Goal: Task Accomplishment & Management: Use online tool/utility

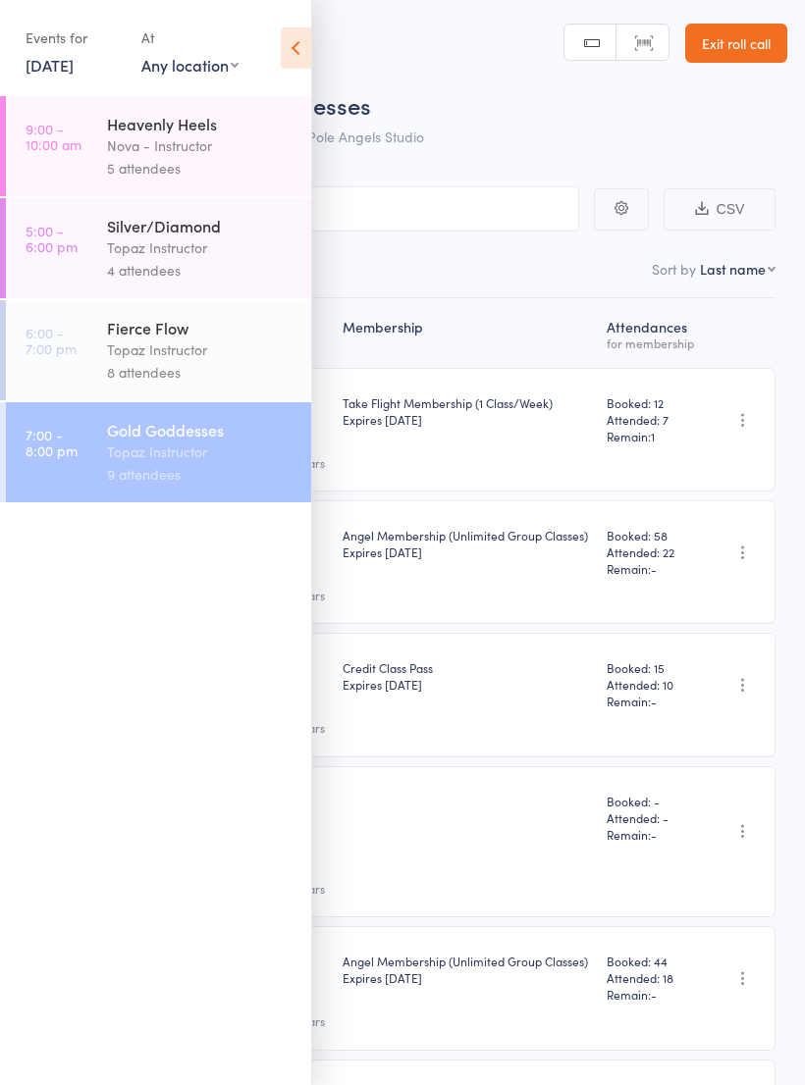
click at [290, 39] on icon at bounding box center [296, 47] width 30 height 41
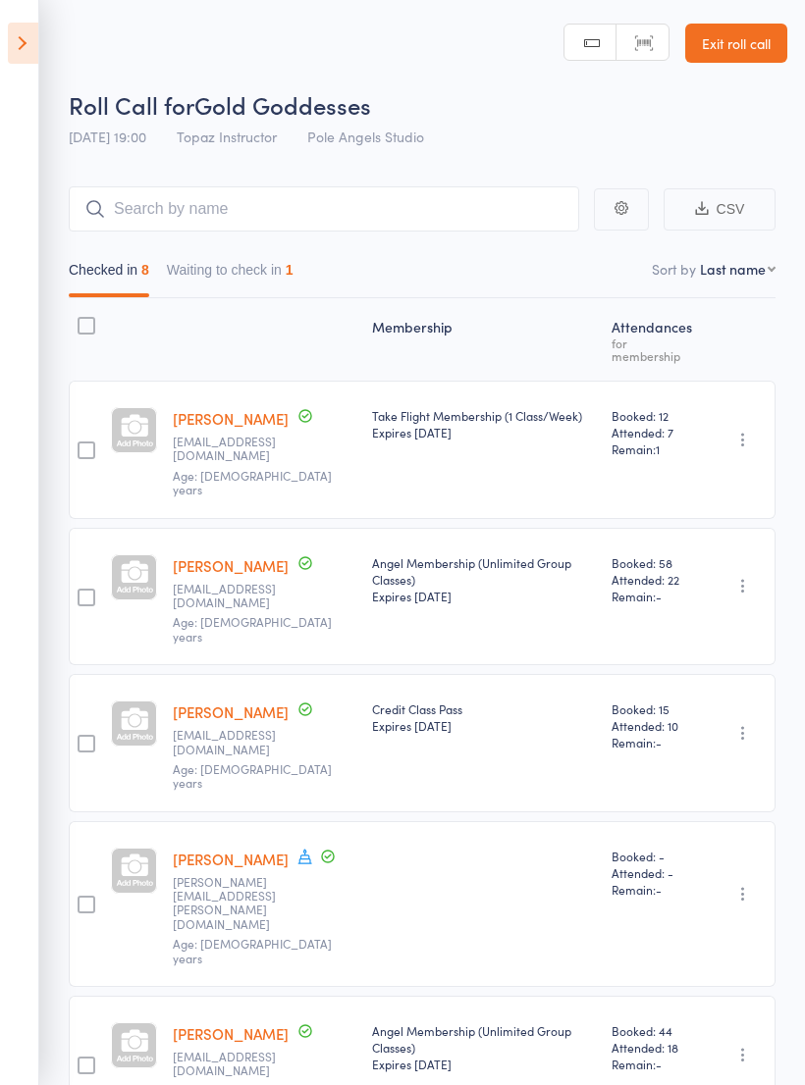
click at [249, 254] on button "Waiting to check in 1" at bounding box center [230, 274] width 127 height 45
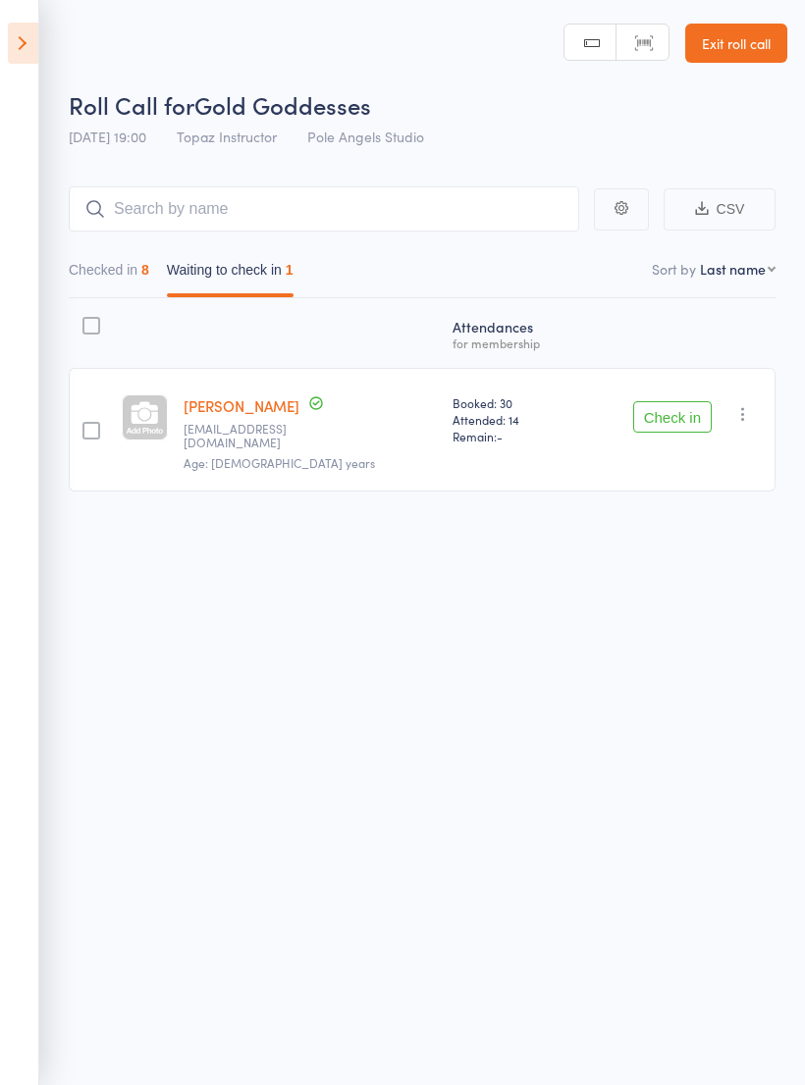
click at [674, 409] on button "Check in" at bounding box center [672, 416] width 79 height 31
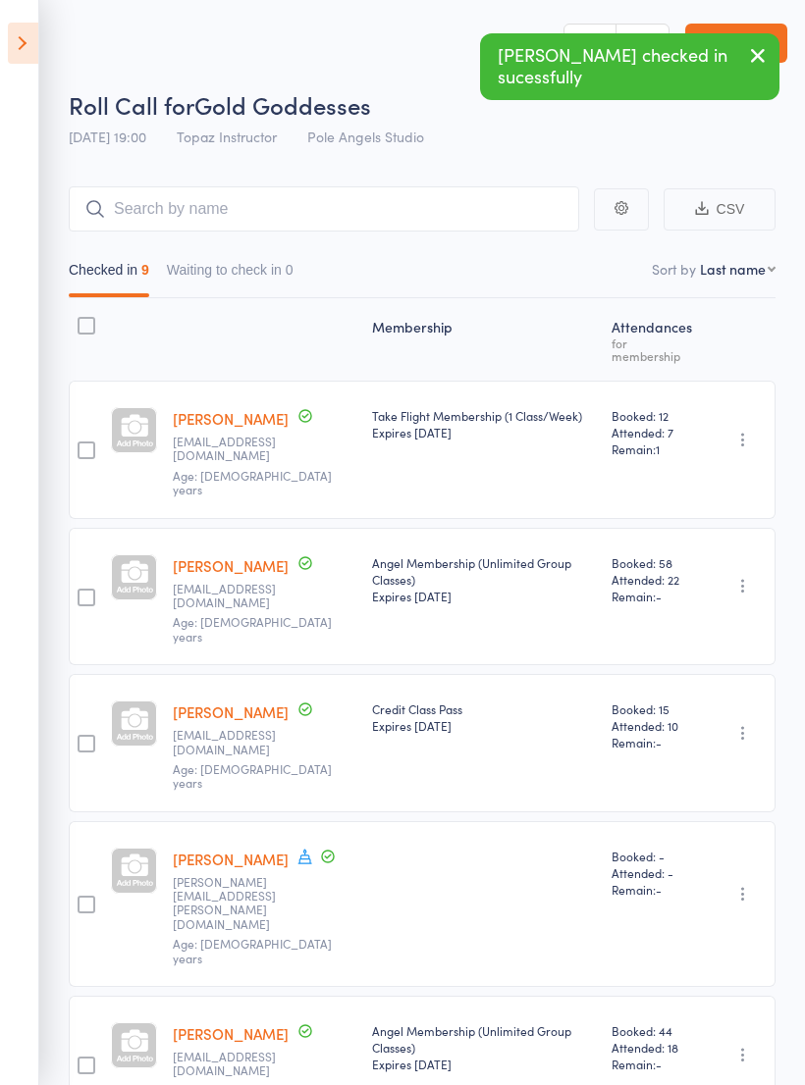
click at [49, 45] on header "Roll Call for Gold Goddesses 10 Sep 19:00 Topaz Instructor Pole Angels Studio M…" at bounding box center [402, 78] width 805 height 157
click at [36, 34] on icon at bounding box center [23, 43] width 30 height 41
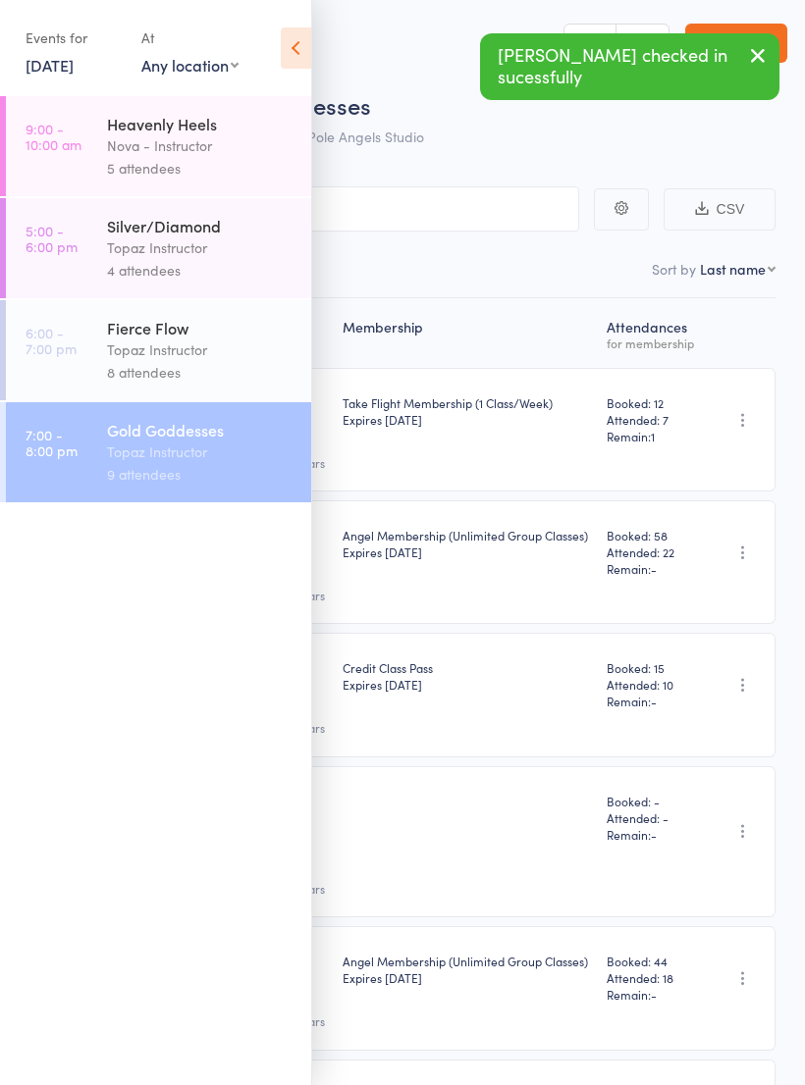
click at [175, 254] on div "Topaz Instructor" at bounding box center [200, 248] width 187 height 23
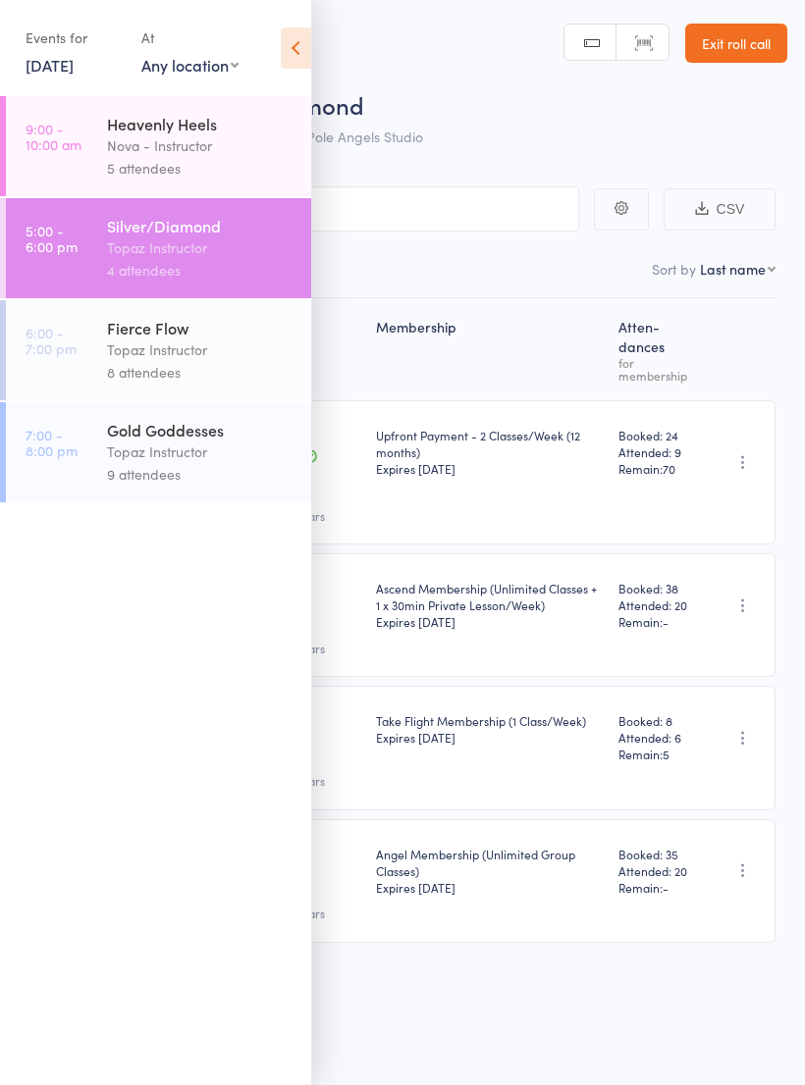
click at [202, 463] on div "Topaz Instructor" at bounding box center [200, 452] width 187 height 23
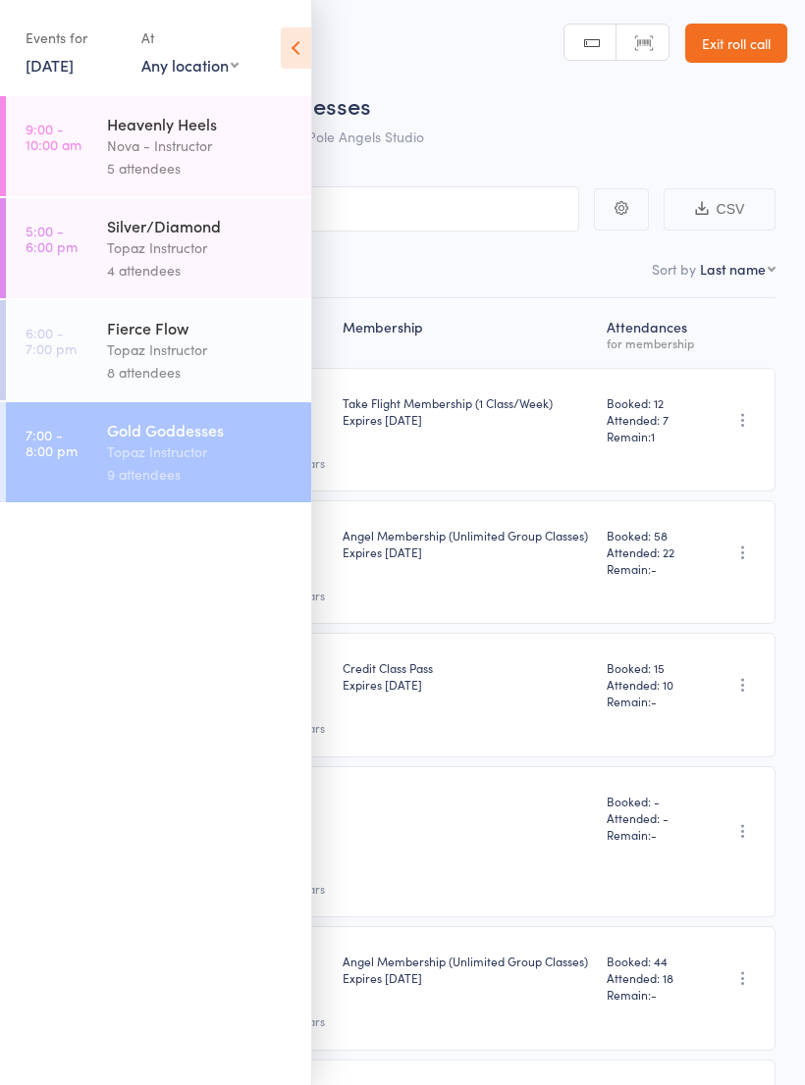
click at [116, 441] on div "Gold Goddesses" at bounding box center [200, 430] width 187 height 22
click at [282, 78] on div "Events for 10 Sep, 2025 10 Sep, 2025 September 2025 Sun Mon Tue Wed Thu Fri Sat…" at bounding box center [155, 49] width 311 height 99
click at [299, 51] on icon at bounding box center [296, 47] width 30 height 41
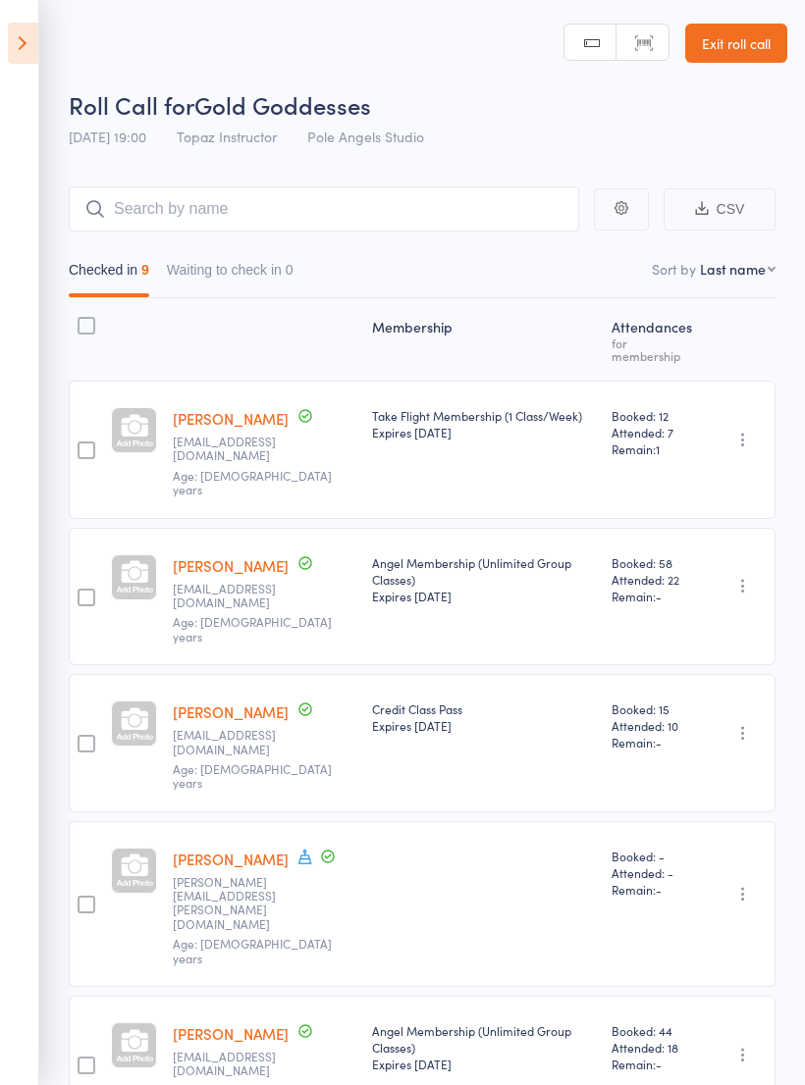
click at [15, 61] on icon at bounding box center [23, 43] width 30 height 41
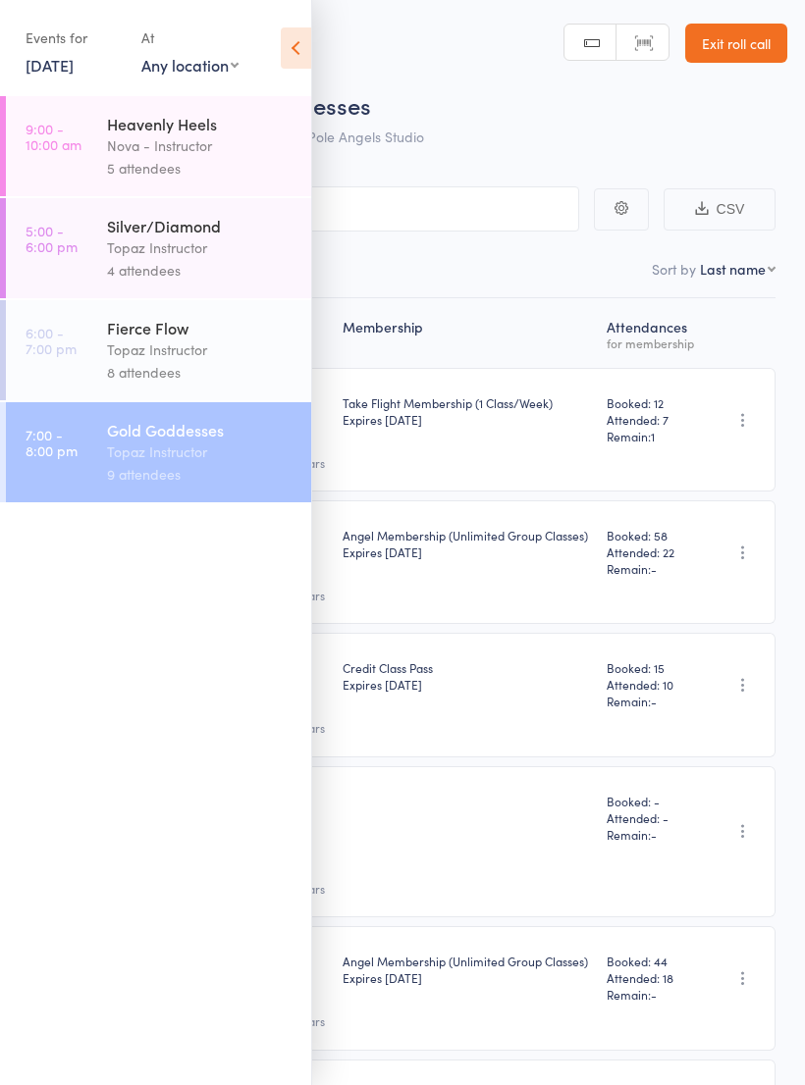
click at [269, 39] on div "Events for 10 Sep, 2025 10 Sep, 2025 September 2025 Sun Mon Tue Wed Thu Fri Sat…" at bounding box center [155, 49] width 311 height 99
click at [302, 55] on icon at bounding box center [296, 47] width 30 height 41
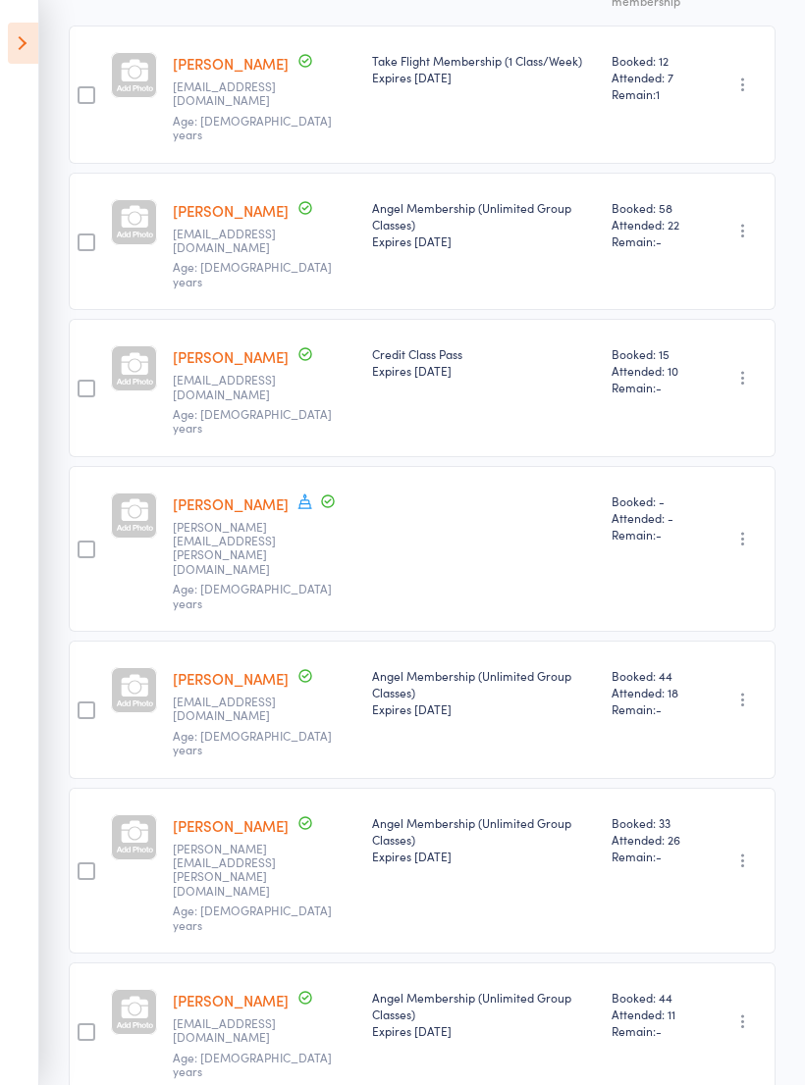
scroll to position [437, 0]
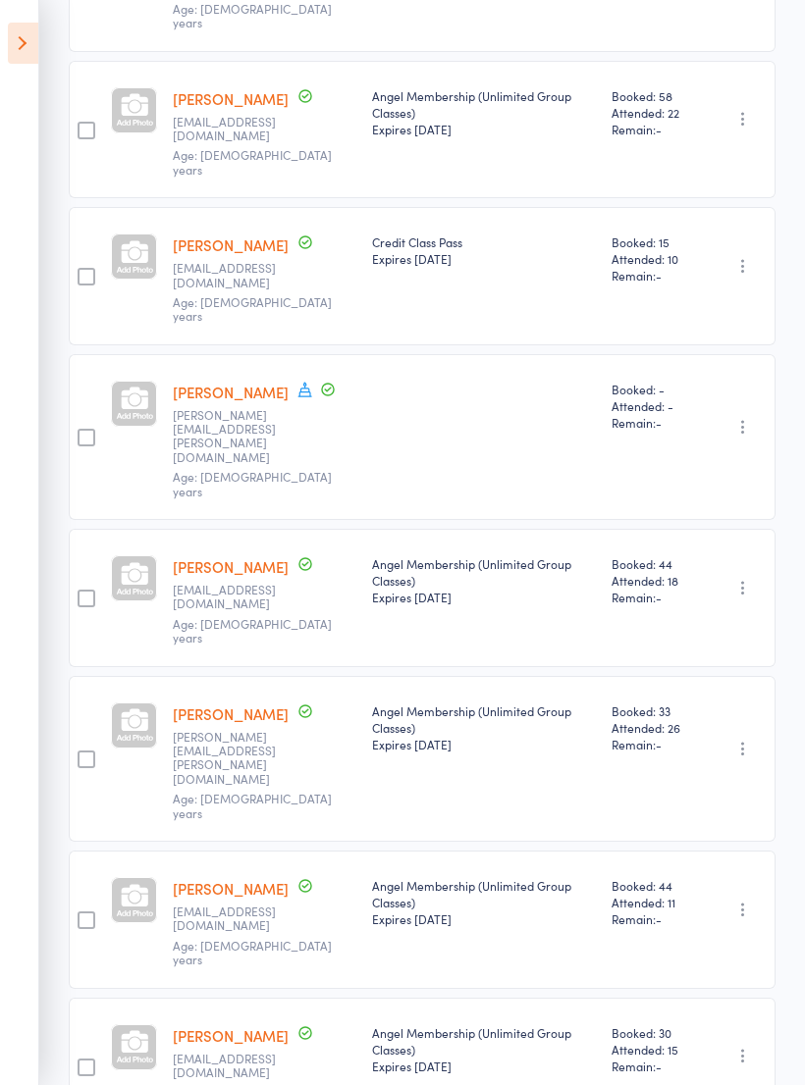
click at [32, 51] on icon at bounding box center [23, 43] width 30 height 41
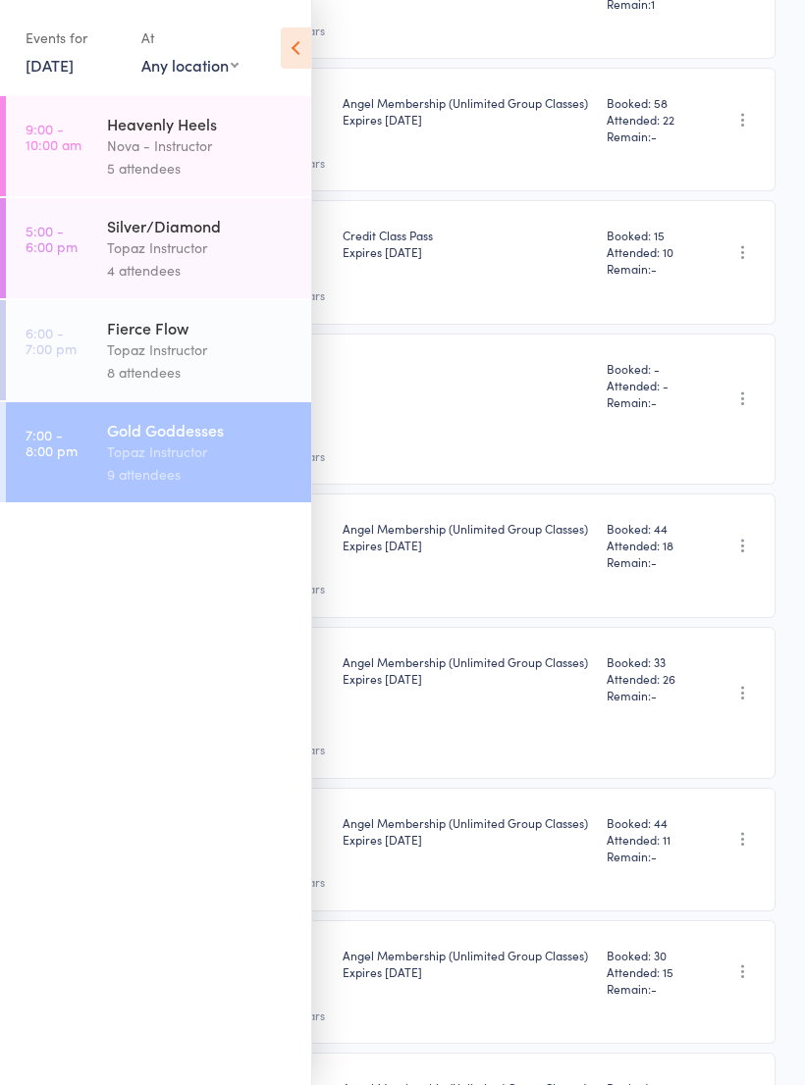
click at [284, 53] on icon at bounding box center [296, 47] width 30 height 41
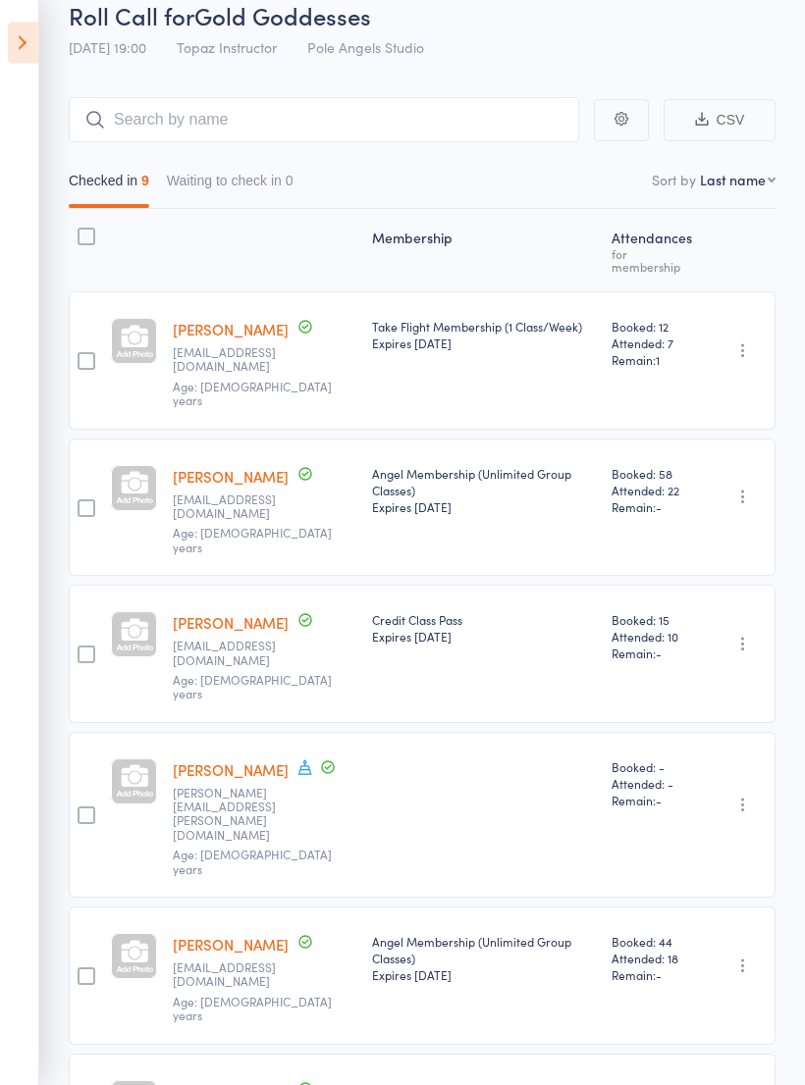
scroll to position [0, 0]
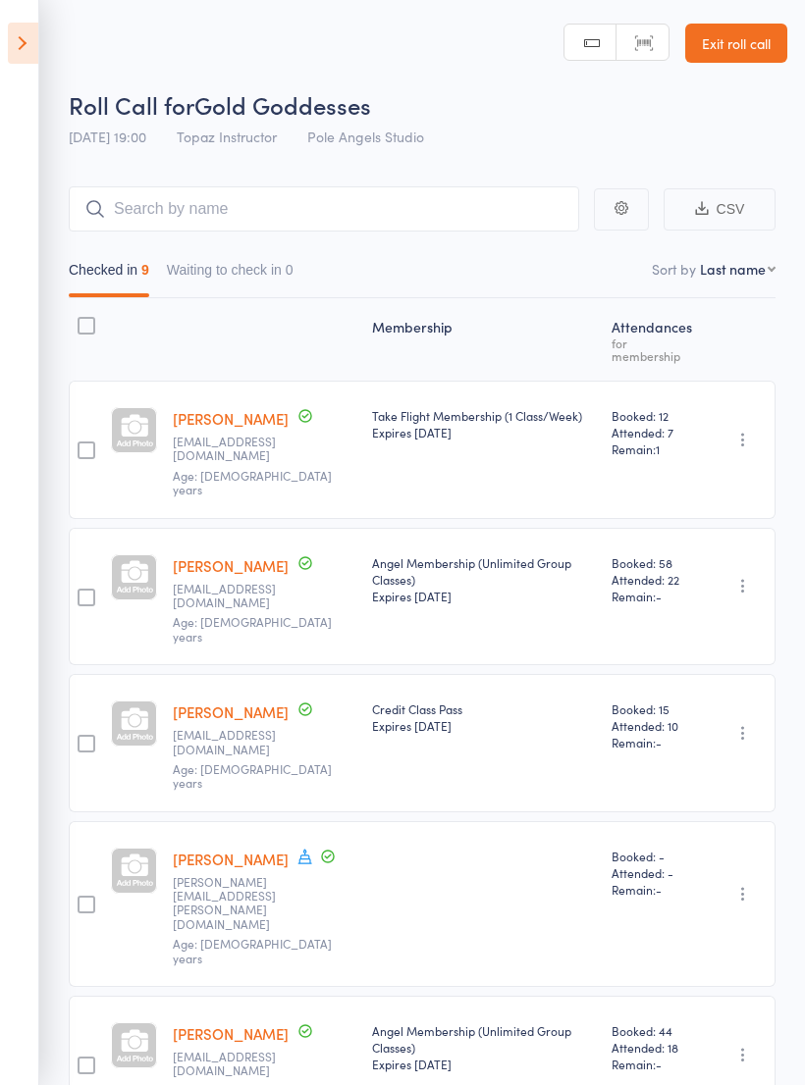
click at [739, 59] on link "Exit roll call" at bounding box center [736, 43] width 102 height 39
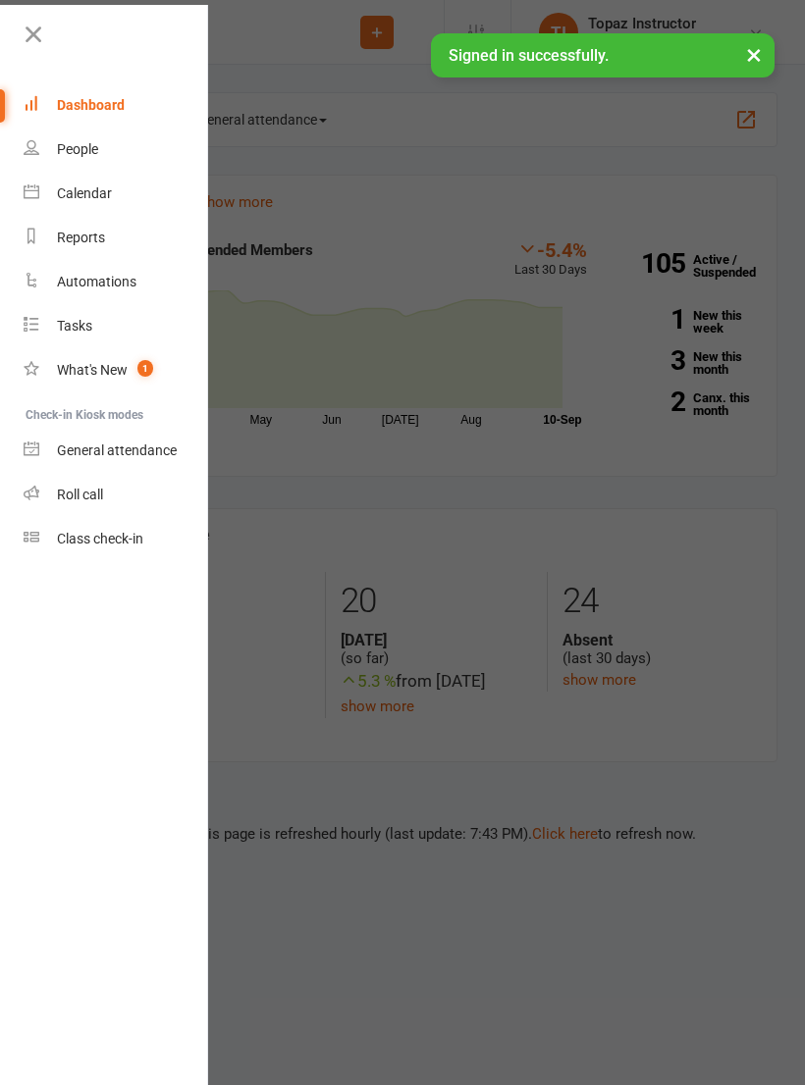
click at [67, 208] on link "Calendar" at bounding box center [116, 194] width 185 height 44
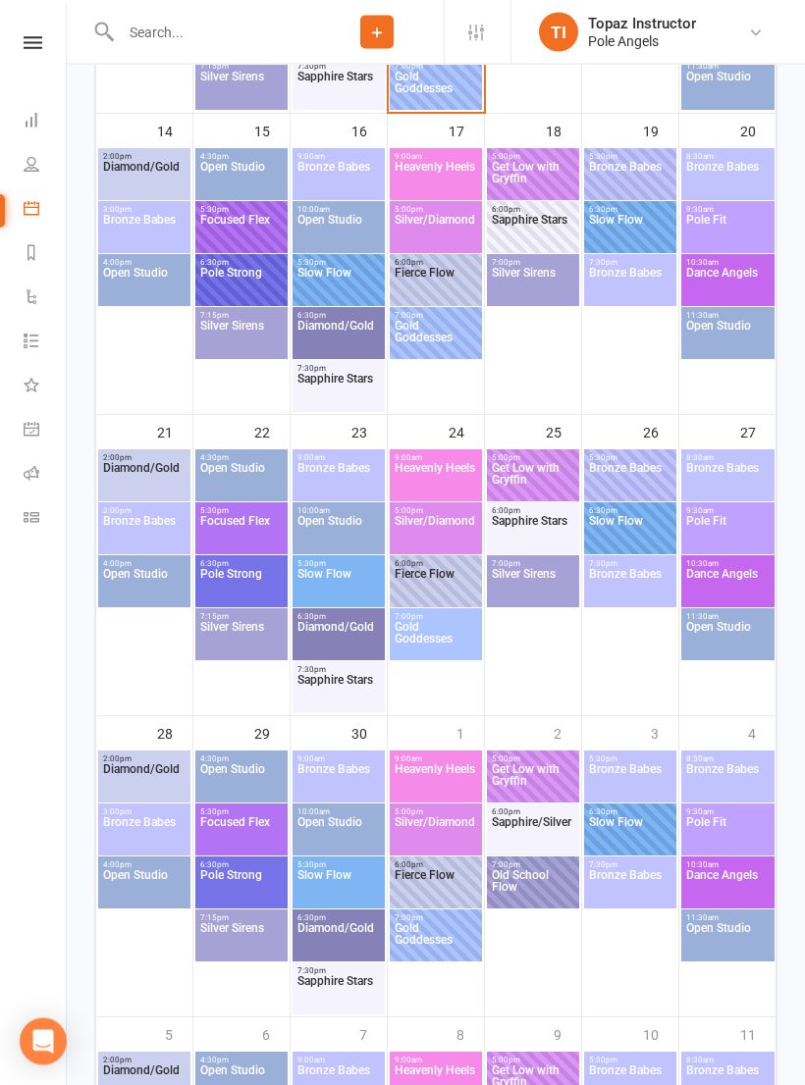
scroll to position [871, 0]
click at [132, 477] on span "Diamond/Gold" at bounding box center [144, 479] width 84 height 35
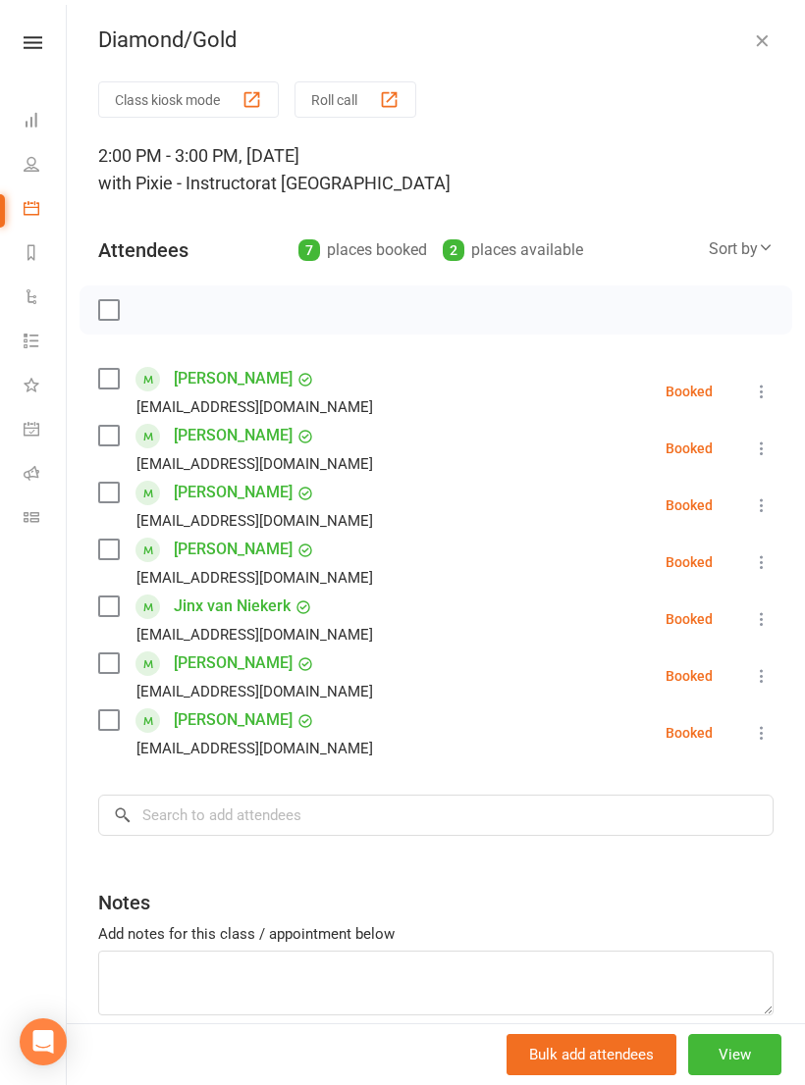
scroll to position [0, 0]
